Goal: Task Accomplishment & Management: Complete application form

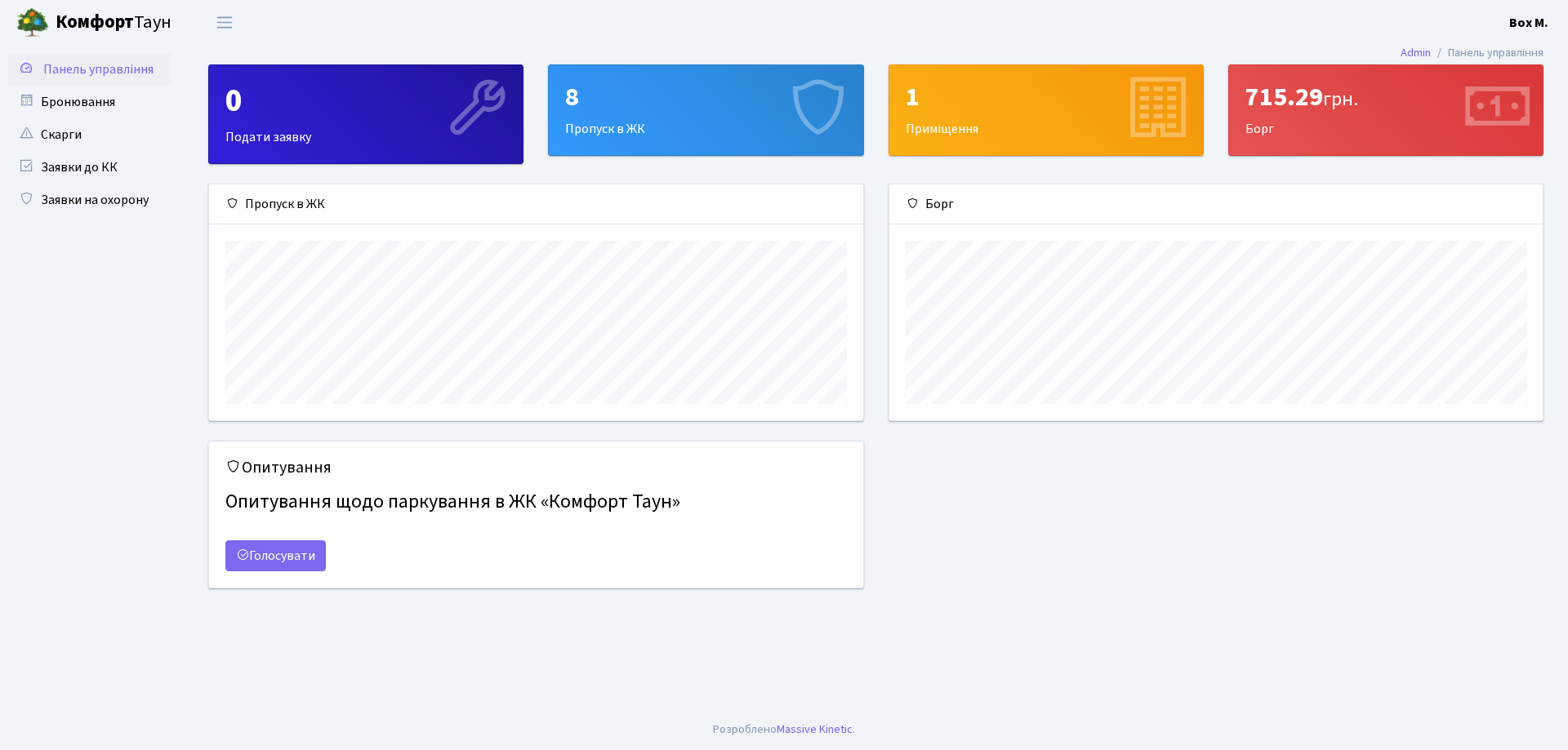
scroll to position [236, 653]
click at [670, 103] on div "8" at bounding box center [705, 97] width 281 height 31
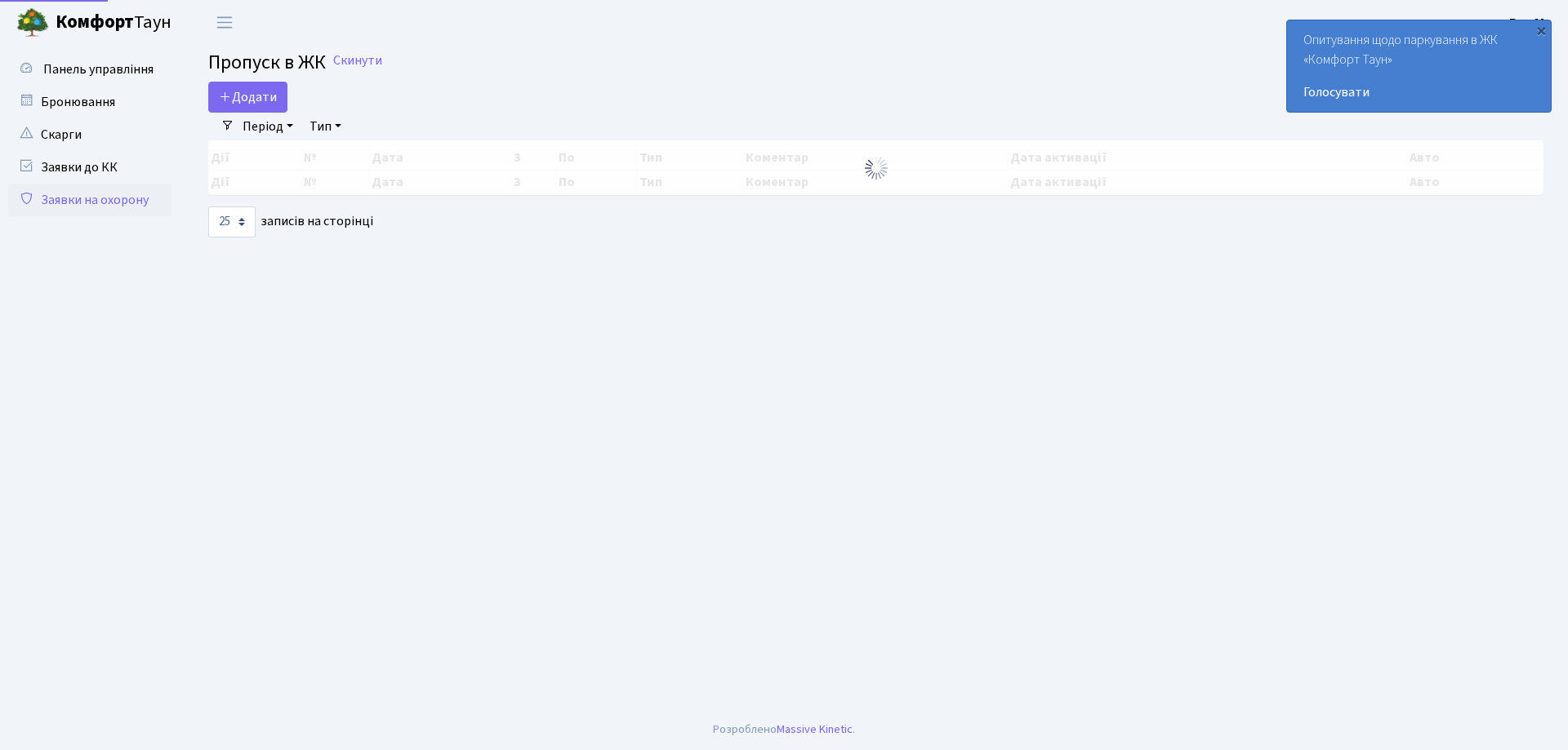
select select "25"
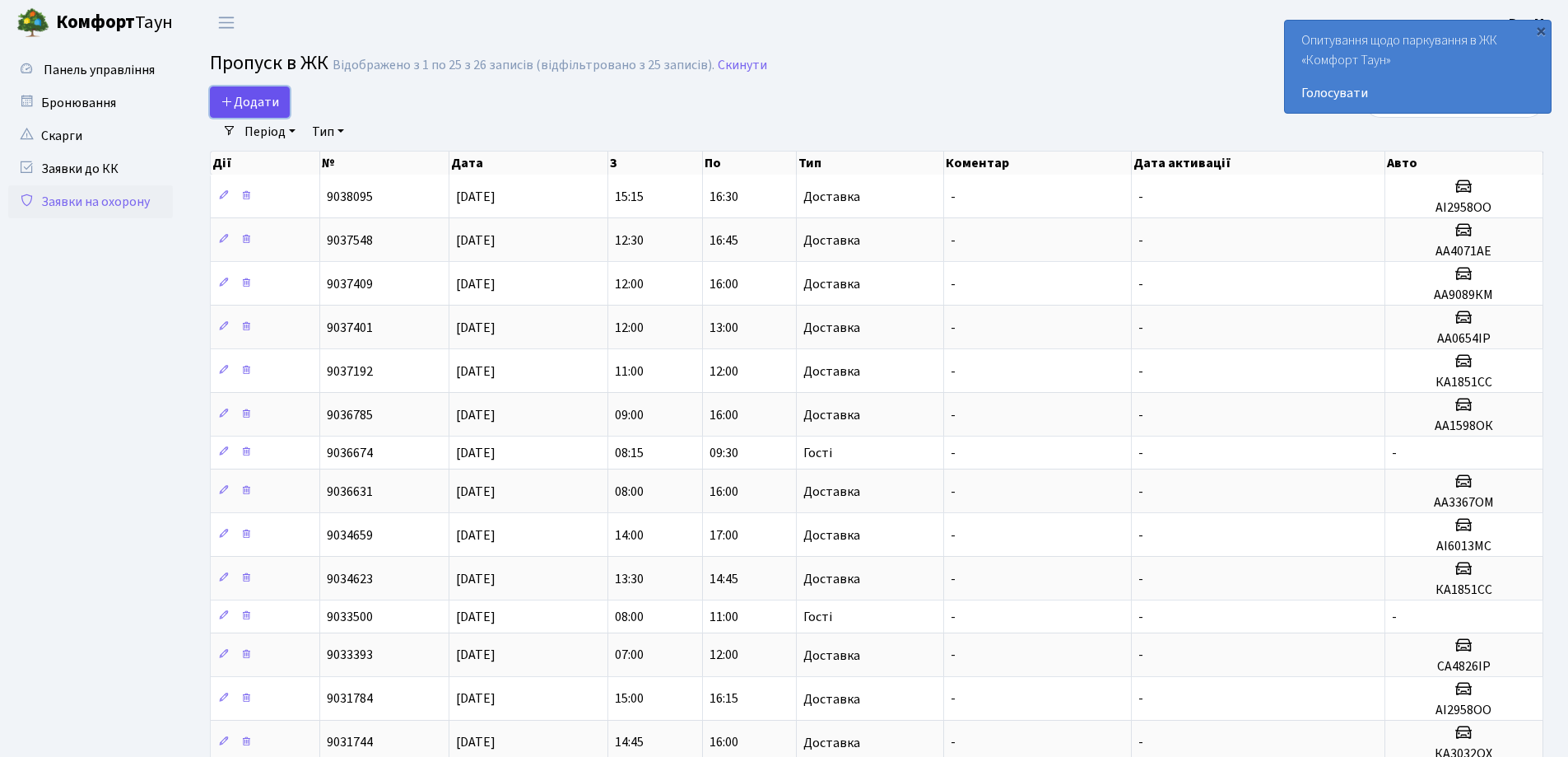
click at [258, 94] on span "Додати" at bounding box center [249, 102] width 58 height 19
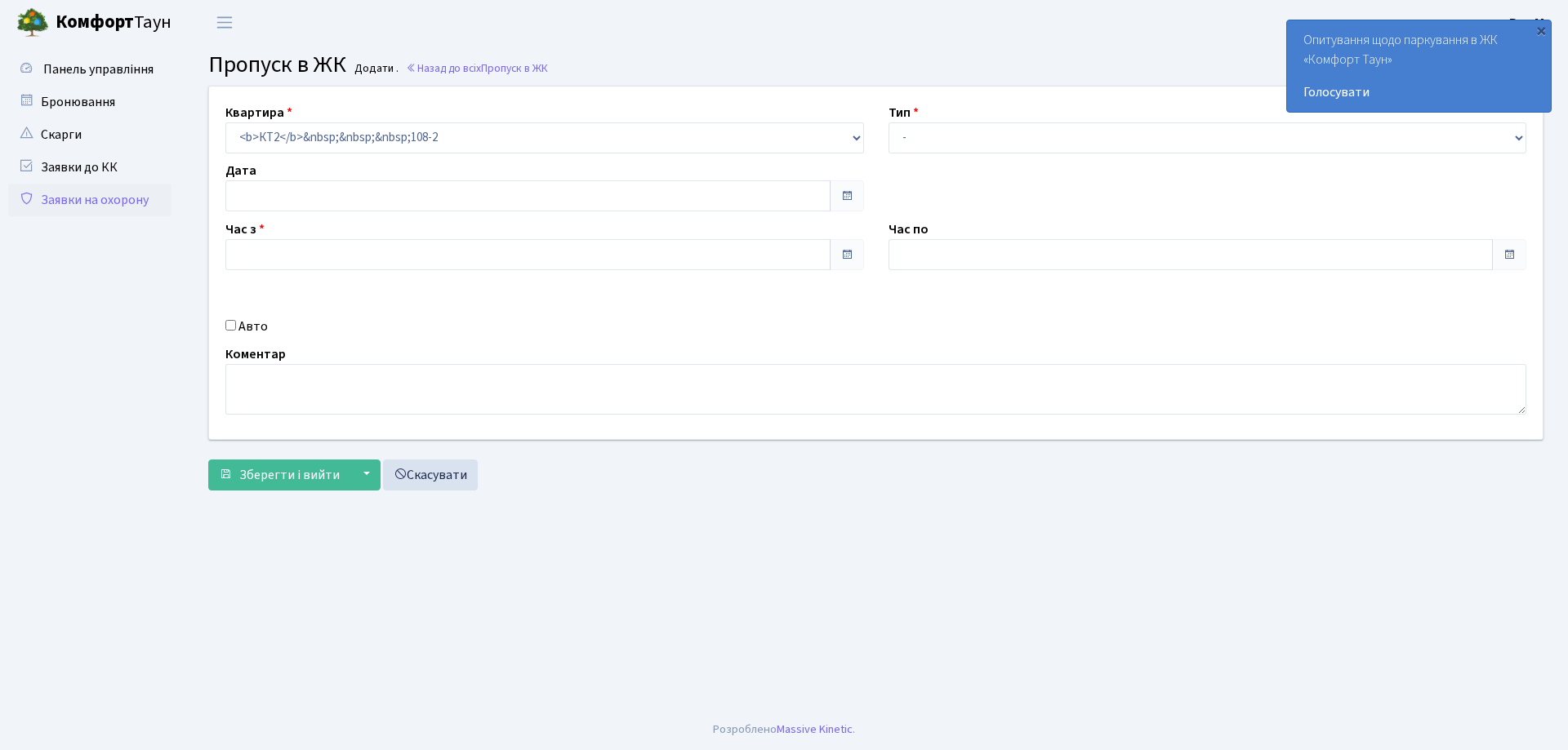
type input "[DATE]"
type input "16:30"
type input "17:45"
click at [925, 140] on select "- Доставка Таксі Гості Сервіс" at bounding box center [1207, 138] width 638 height 31
select select "18"
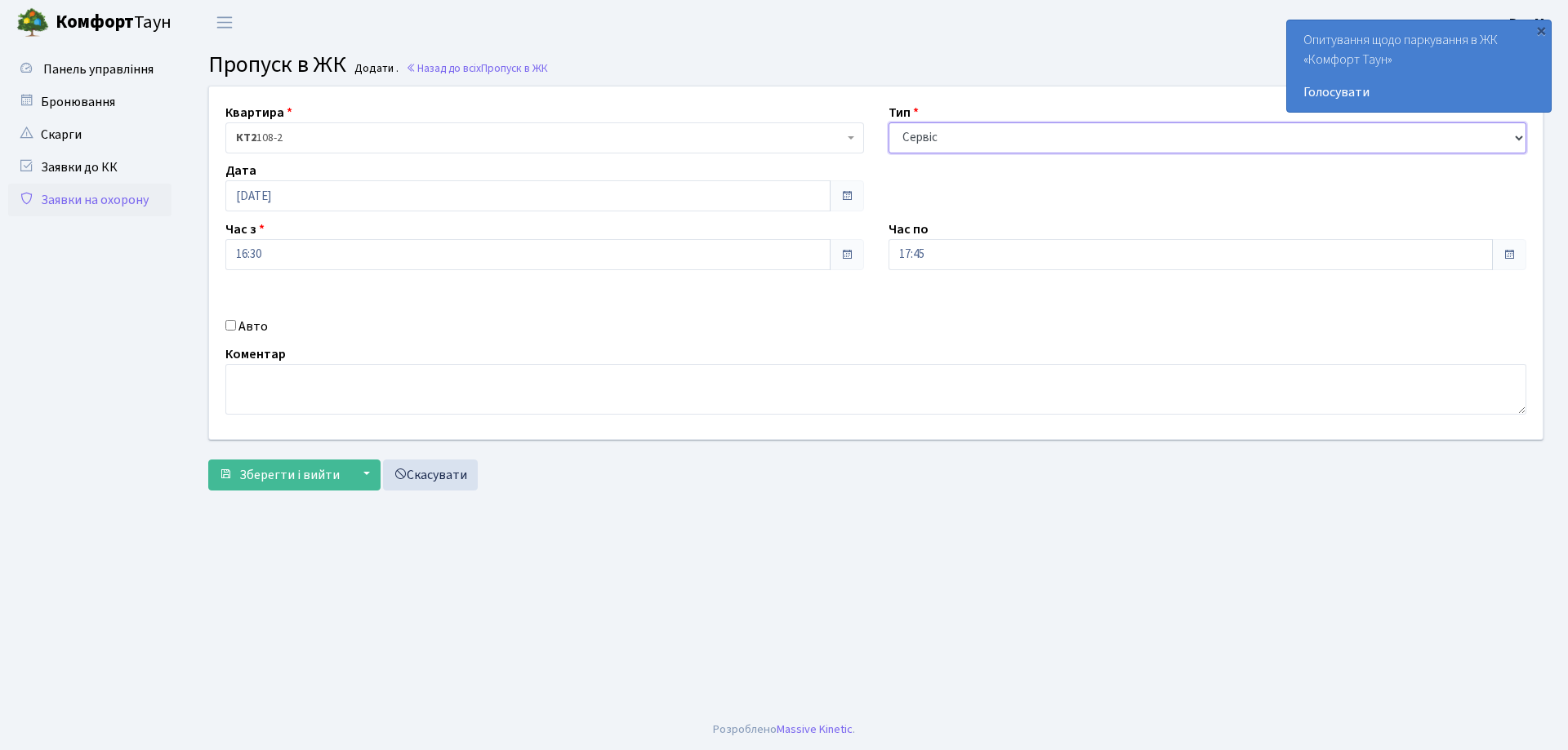
click at [888, 122] on select "- Доставка Таксі Гості Сервіс" at bounding box center [1207, 138] width 638 height 31
click at [346, 388] on textarea at bounding box center [875, 388] width 1301 height 50
type textarea "R"
type textarea "[PERSON_NAME] [PERSON_NAME]"
click at [972, 261] on input "17:45" at bounding box center [1190, 254] width 605 height 31
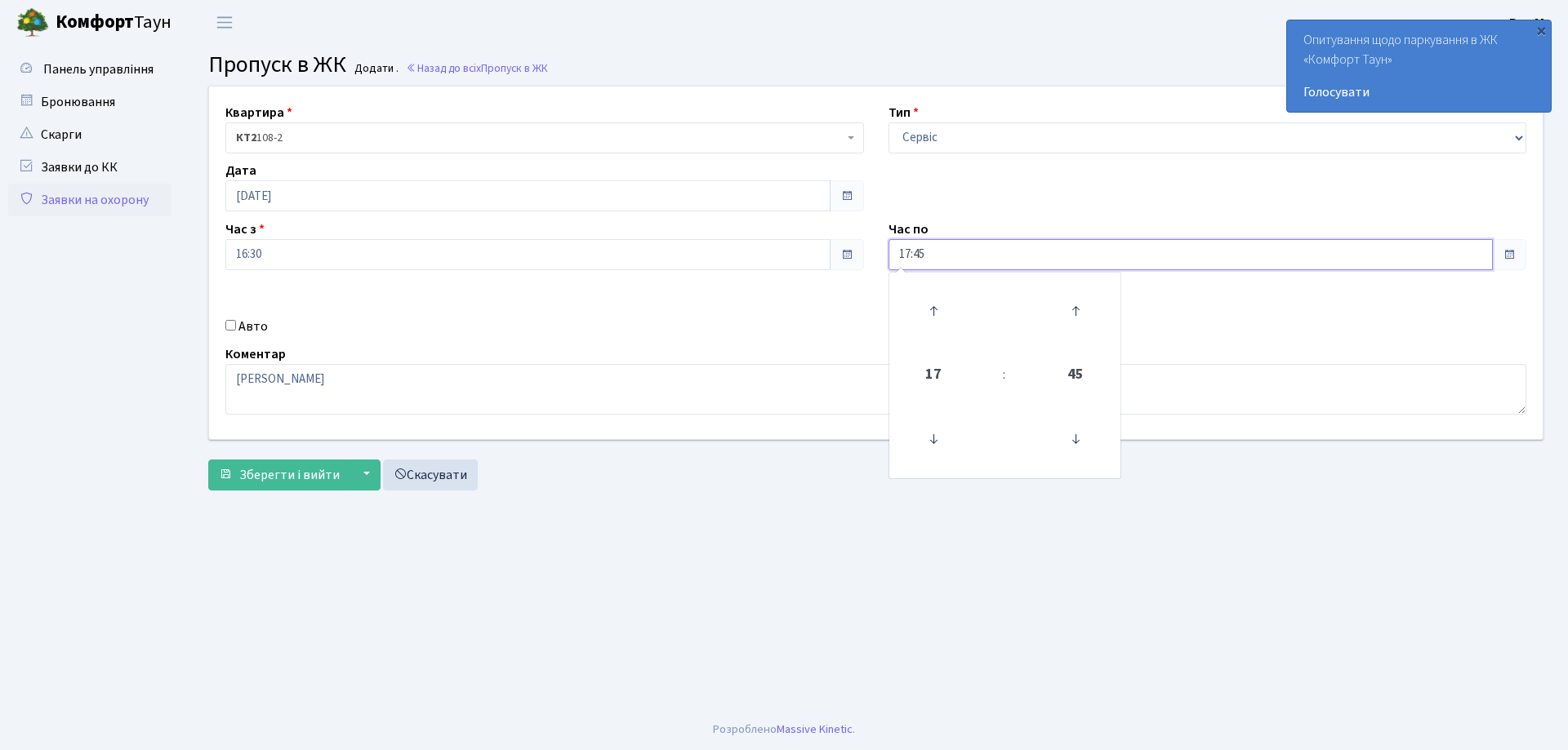
click at [973, 260] on input "17:45" at bounding box center [1190, 254] width 605 height 31
click at [773, 302] on div "Квартира <b>КТ2</b>&nbsp;&nbsp;&nbsp;108-2 КТ2 108-2 Тип - Доставка Таксі Гості…" at bounding box center [875, 263] width 1358 height 353
click at [981, 246] on input "17:45" at bounding box center [1190, 254] width 605 height 31
click at [933, 308] on icon at bounding box center [933, 311] width 44 height 44
click at [1080, 430] on icon at bounding box center [1076, 439] width 44 height 44
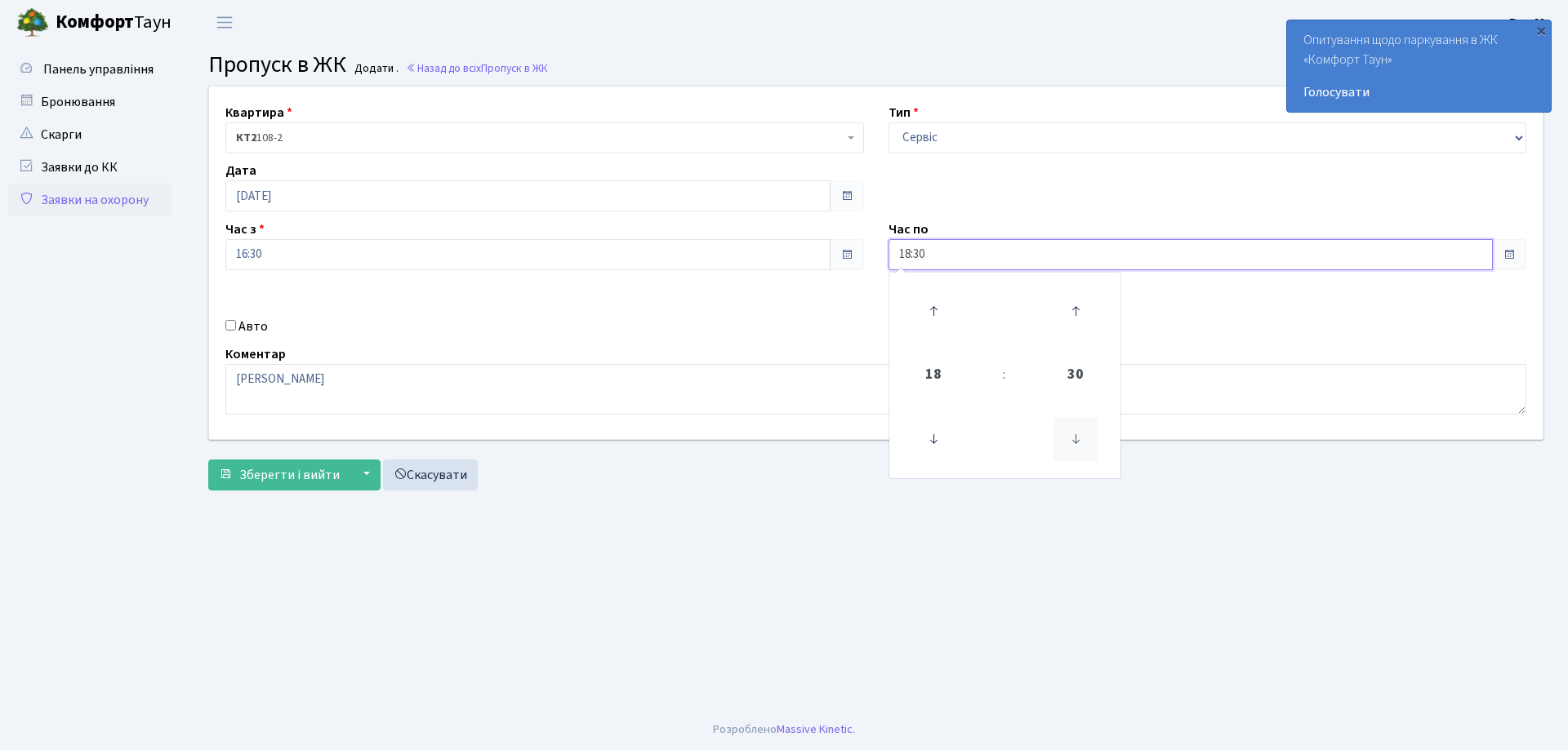
click at [1080, 430] on icon at bounding box center [1076, 439] width 44 height 44
click at [1080, 434] on icon at bounding box center [1076, 439] width 44 height 44
type input "18:00"
click at [644, 545] on main "Admin Пропуск в ЖК Додати Пропуск в ЖК Додати . Назад до всіх Пропуск в ЖК Квар…" at bounding box center [875, 377] width 1384 height 665
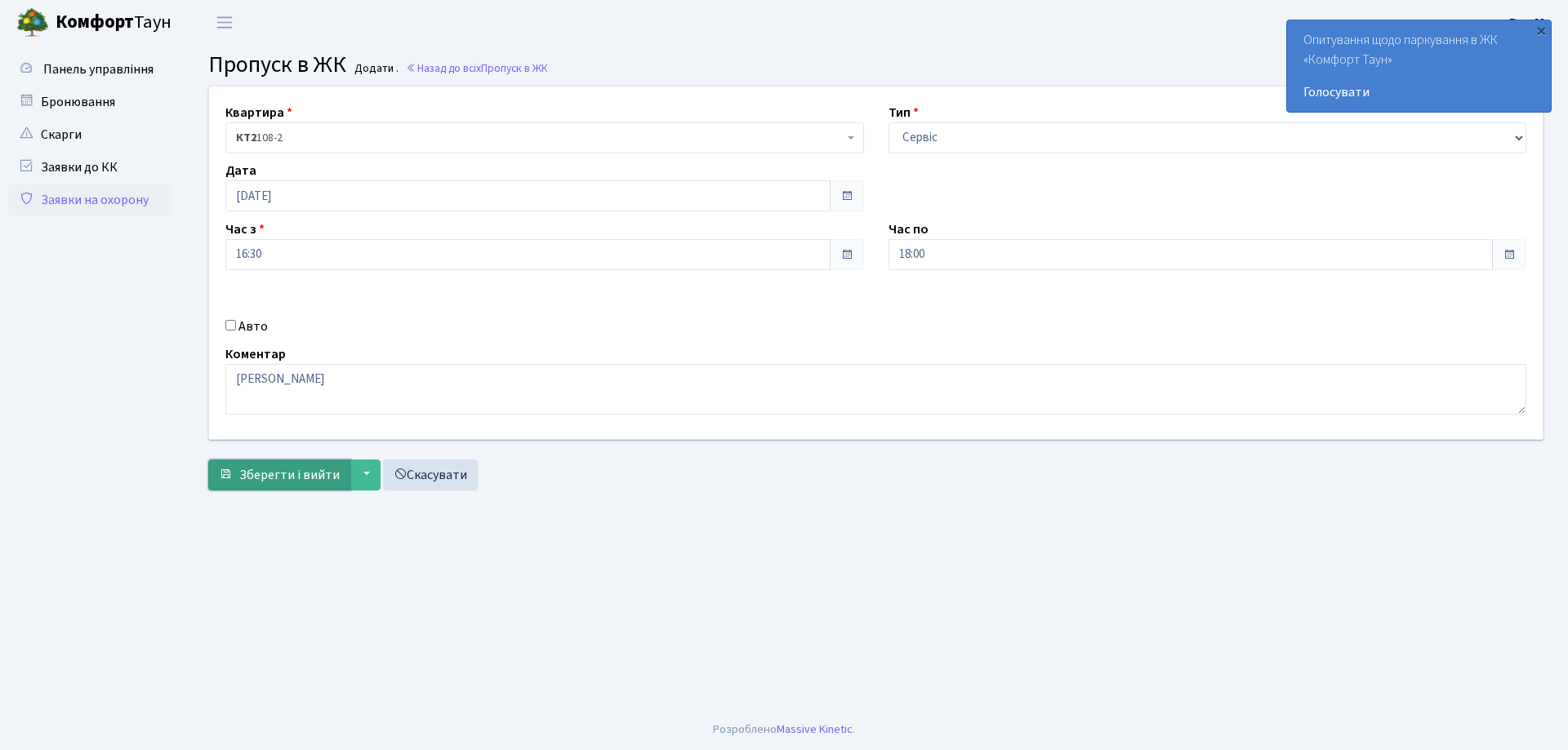
click at [304, 476] on span "Зберегти і вийти" at bounding box center [288, 476] width 100 height 18
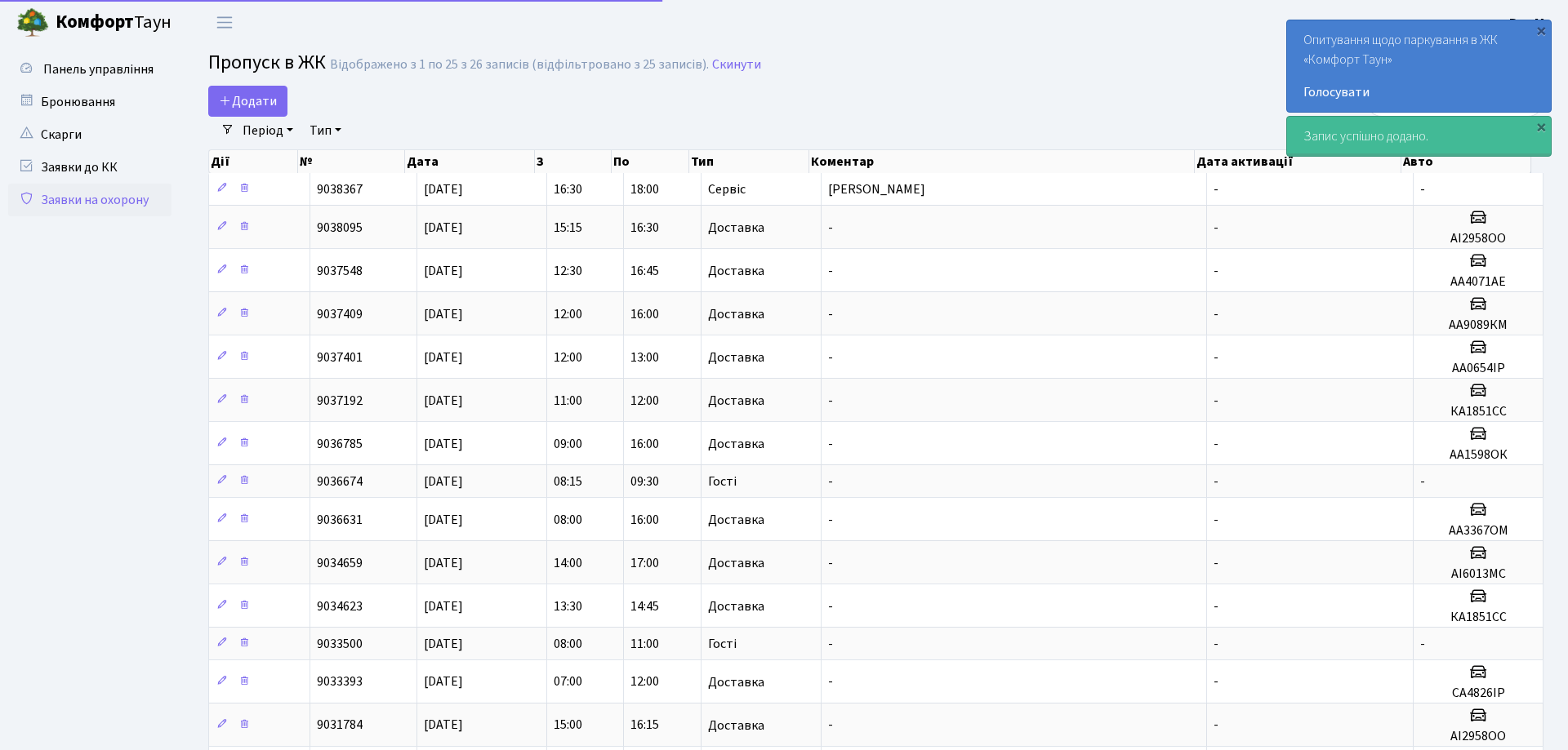
select select "25"
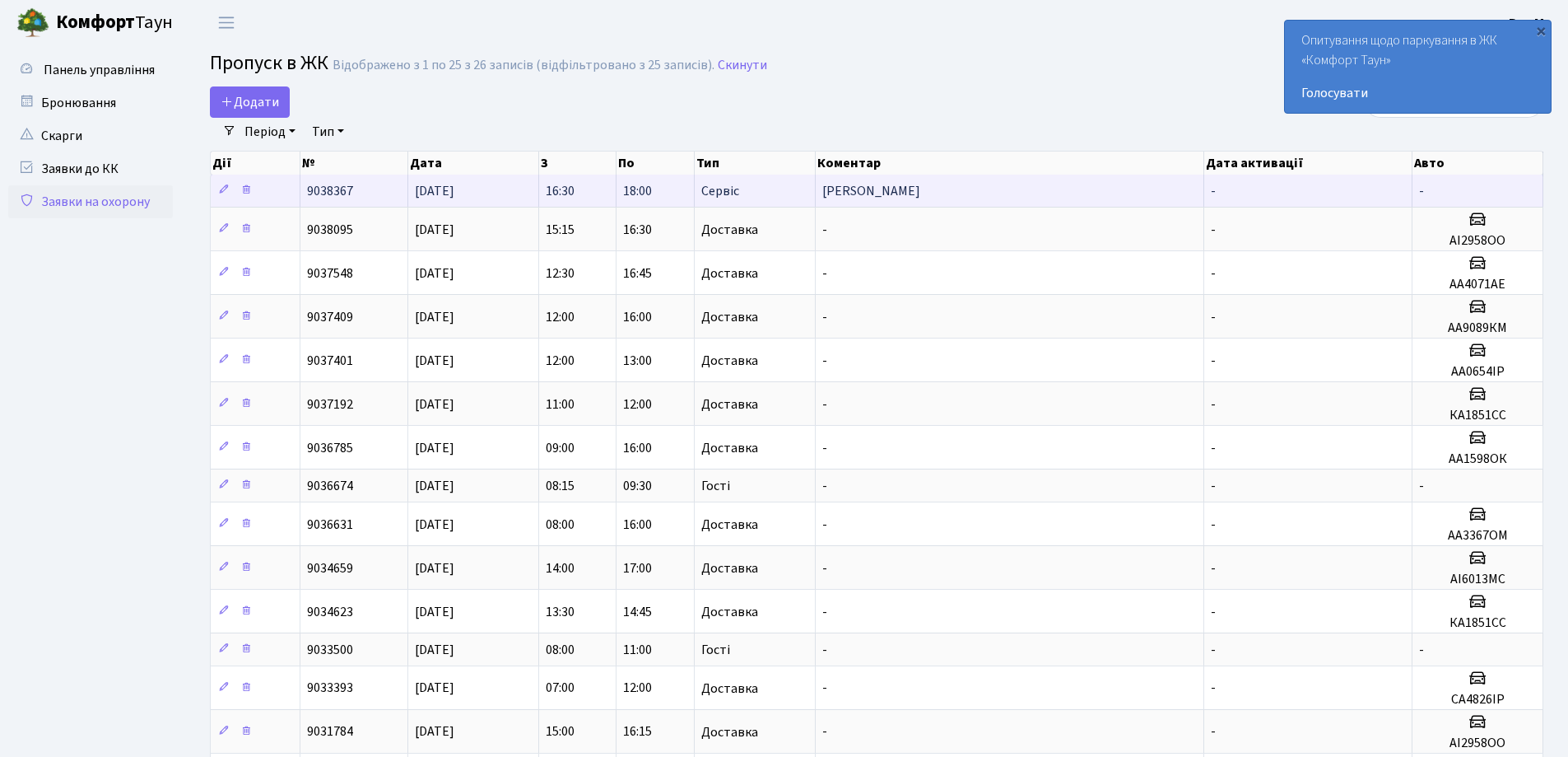
drag, startPoint x: 315, startPoint y: 189, endPoint x: 534, endPoint y: 180, distance: 219.2
click at [534, 180] on tr "9038367 03.10.2025 16:30 18:00 Сервіс Ковальов Михайло Олександрович - -" at bounding box center [877, 190] width 1333 height 32
drag, startPoint x: 305, startPoint y: 189, endPoint x: 776, endPoint y: 194, distance: 471.0
click at [776, 194] on tr "9038367 03.10.2025 16:30 18:00 Сервіс Ковальов Михайло Олександрович - -" at bounding box center [877, 190] width 1333 height 32
copy tr "9038367 03.10.2025 16:30 18:00 Сервіс"
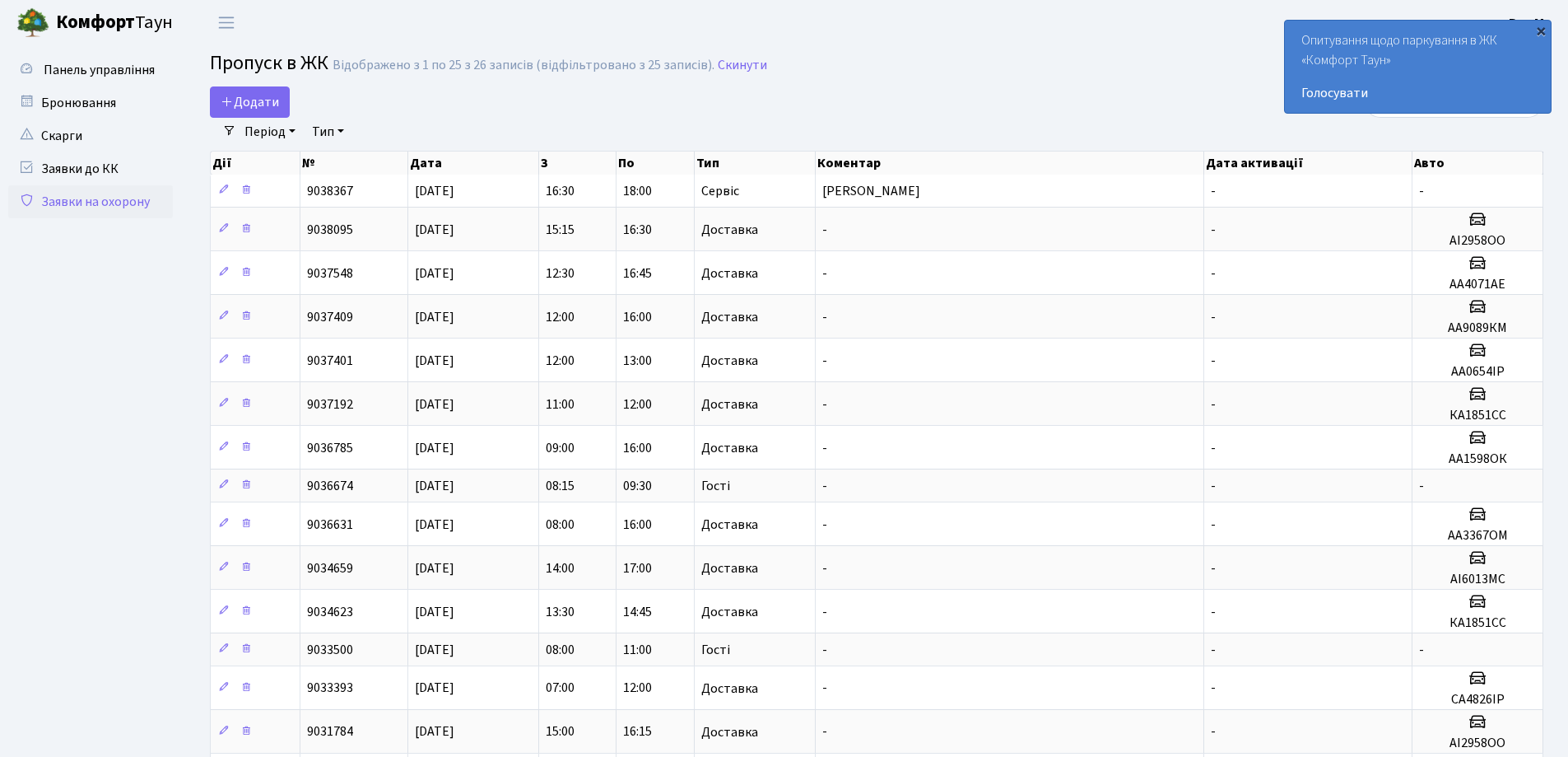
click at [1545, 29] on div "×" at bounding box center [1541, 31] width 17 height 17
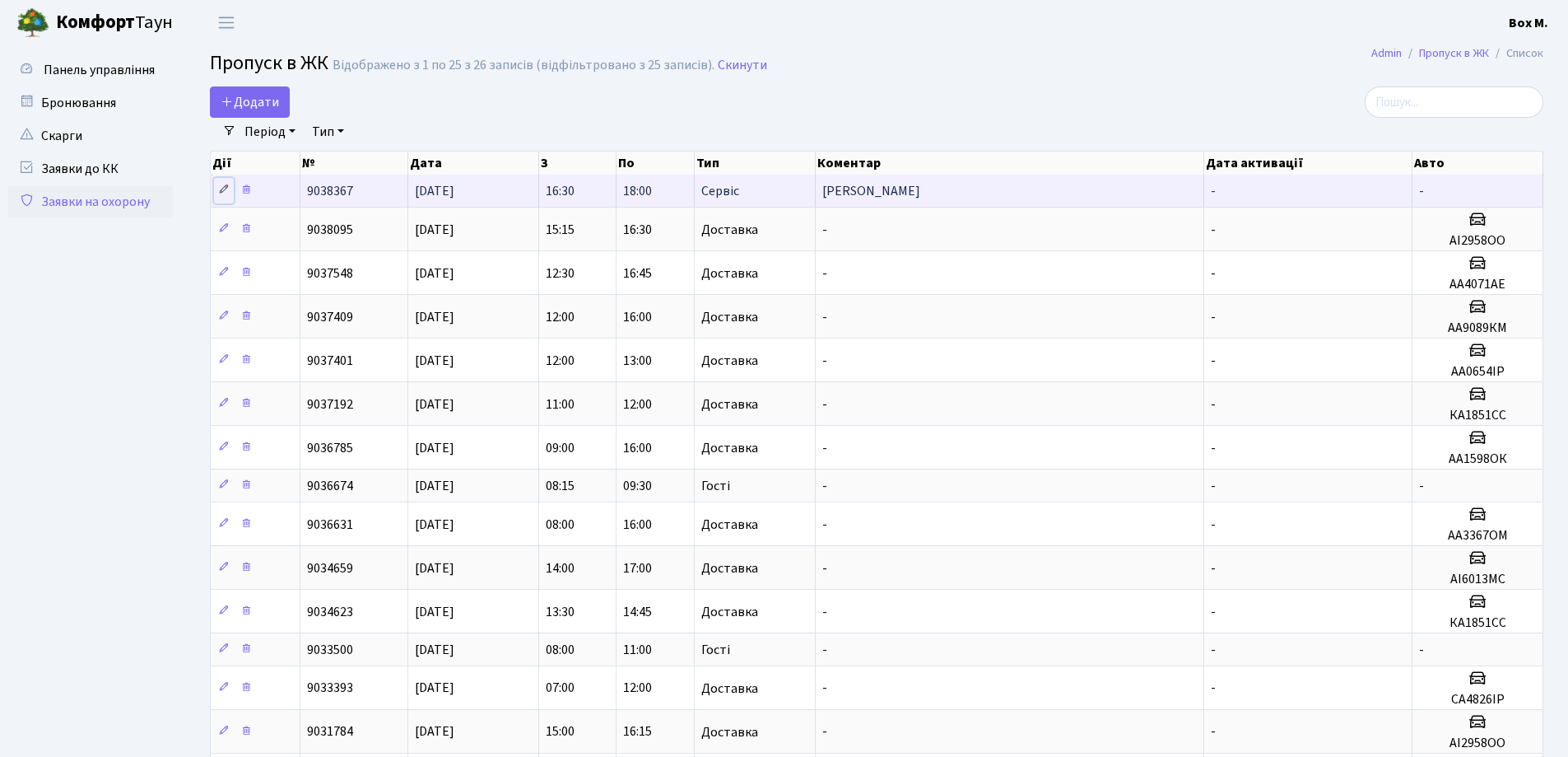
click at [222, 188] on icon at bounding box center [224, 189] width 11 height 11
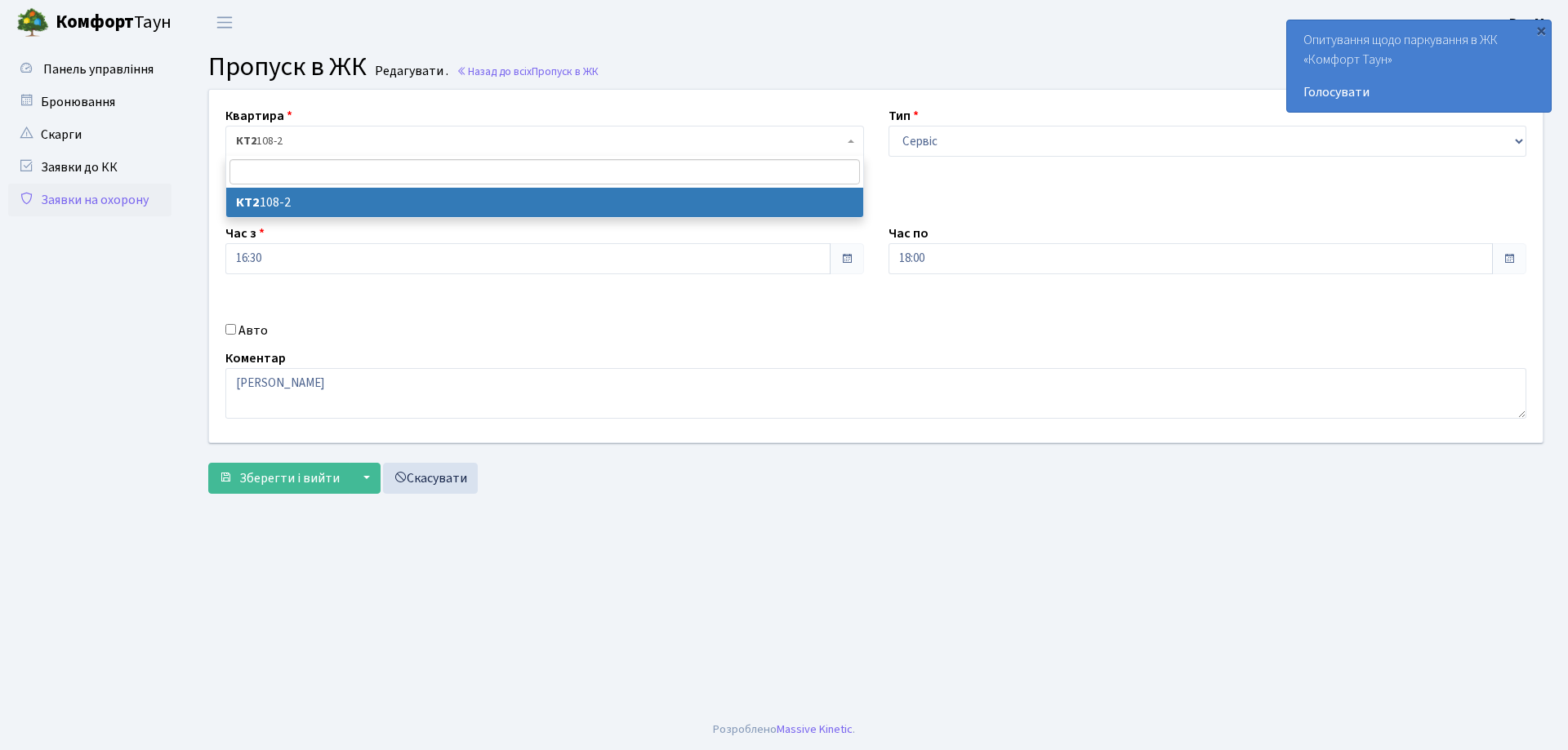
drag, startPoint x: 318, startPoint y: 136, endPoint x: 241, endPoint y: 136, distance: 77.0
click at [241, 136] on span "КТ2 108-2" at bounding box center [539, 141] width 607 height 17
click at [433, 484] on link "Скасувати" at bounding box center [430, 478] width 95 height 31
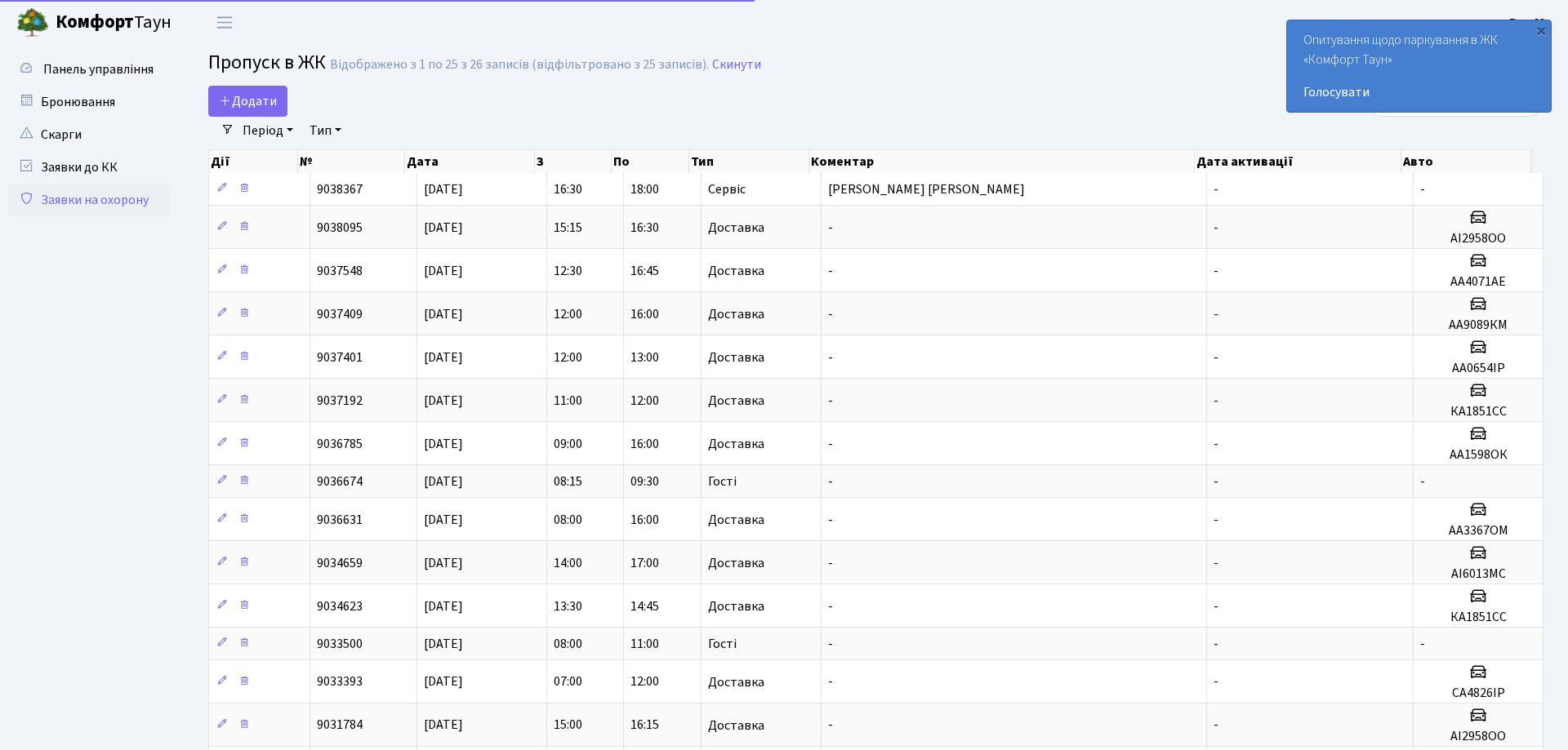
select select "25"
